Goal: Task Accomplishment & Management: Use online tool/utility

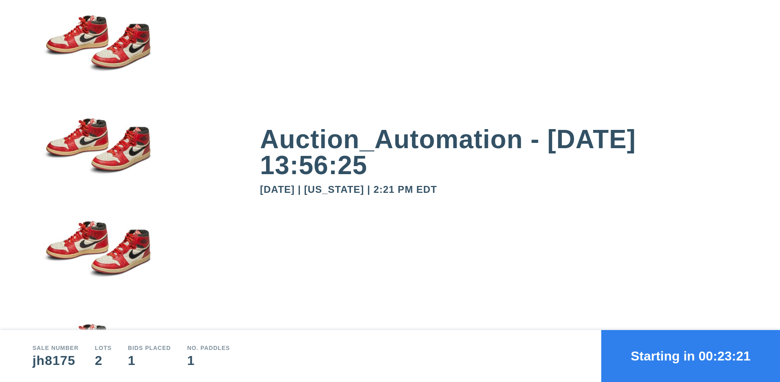
click at [690, 356] on button "Starting in 00:23:21" at bounding box center [690, 356] width 179 height 52
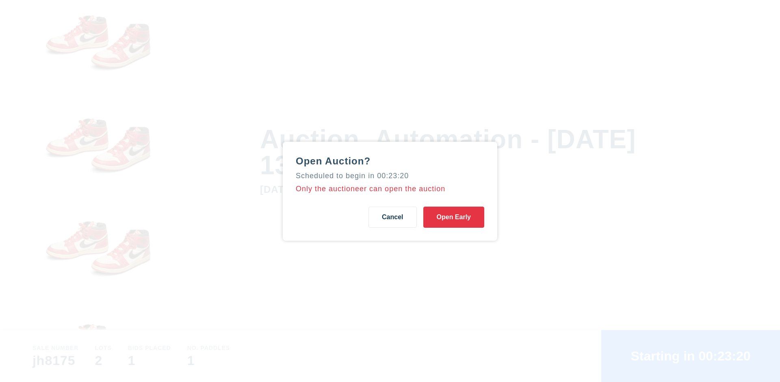
click at [454, 217] on button "Open Early" at bounding box center [453, 217] width 61 height 21
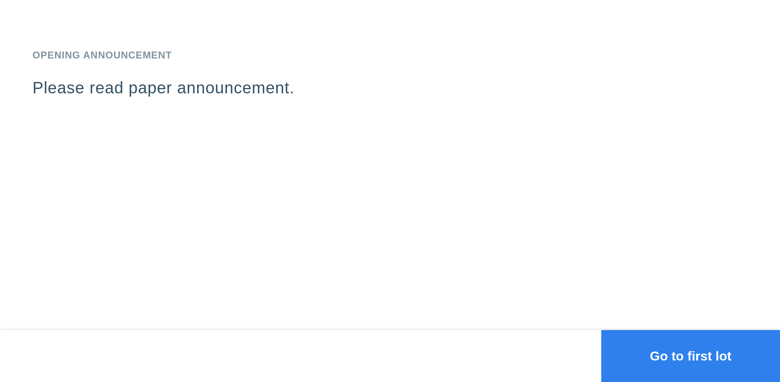
click at [690, 356] on button "Go to first lot" at bounding box center [690, 356] width 179 height 52
